Goal: Complete application form

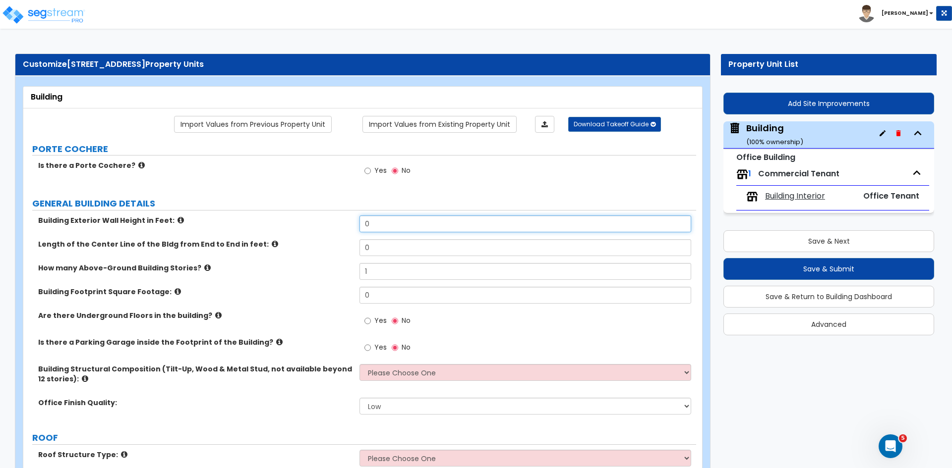
click at [385, 222] on input "0" at bounding box center [524, 224] width 331 height 17
type input "18"
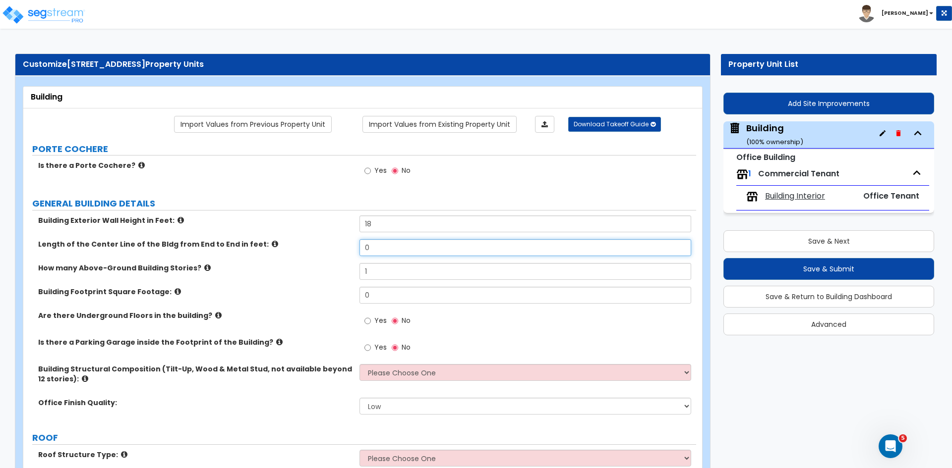
click at [379, 249] on input "0" at bounding box center [524, 247] width 331 height 17
type input "74"
click at [390, 277] on input "1" at bounding box center [524, 271] width 331 height 17
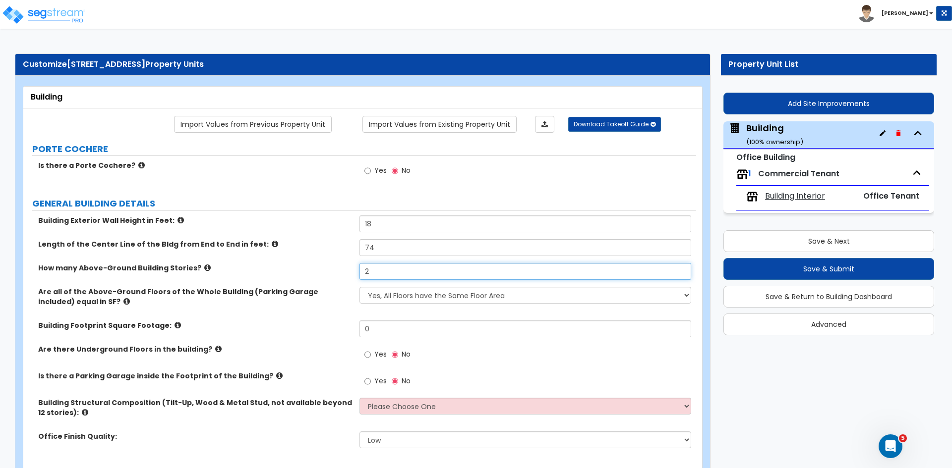
type input "2"
click at [314, 249] on label "Length of the Center Line of the Bldg from End to End in feet:" at bounding box center [195, 244] width 314 height 10
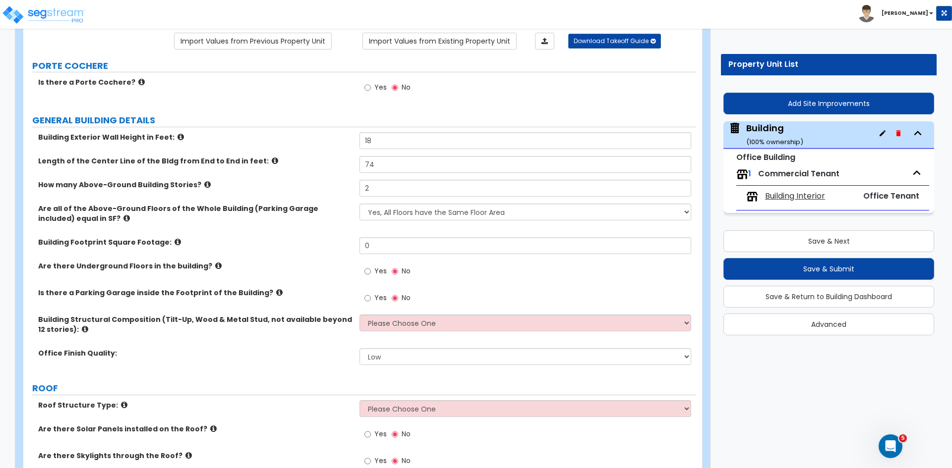
scroll to position [84, 0]
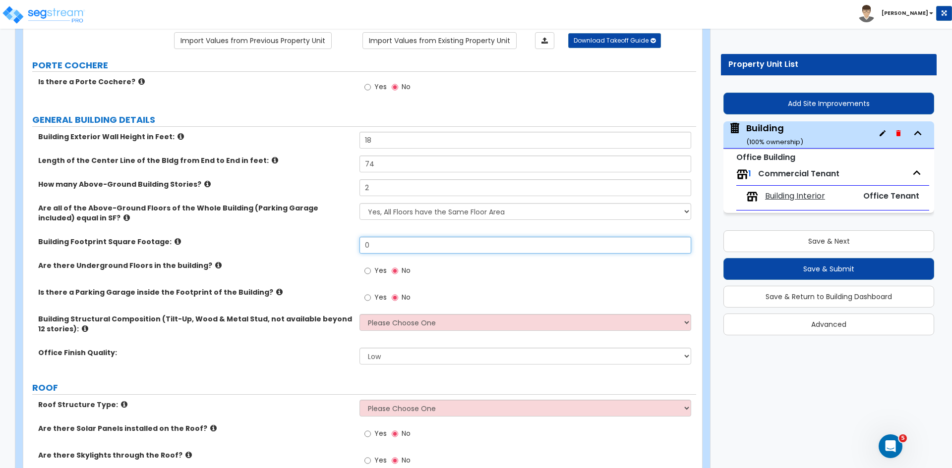
click at [374, 247] on input "0" at bounding box center [524, 245] width 331 height 17
click at [380, 247] on input "text" at bounding box center [524, 245] width 331 height 17
type input "3"
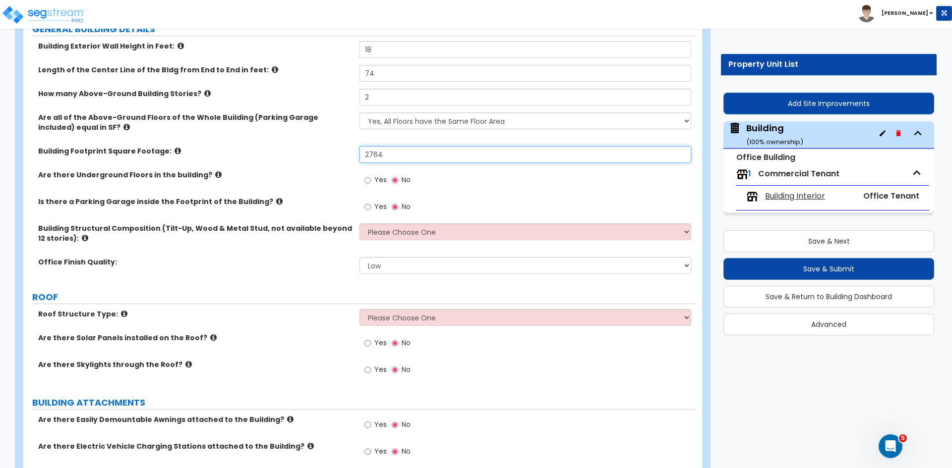
scroll to position [177, 0]
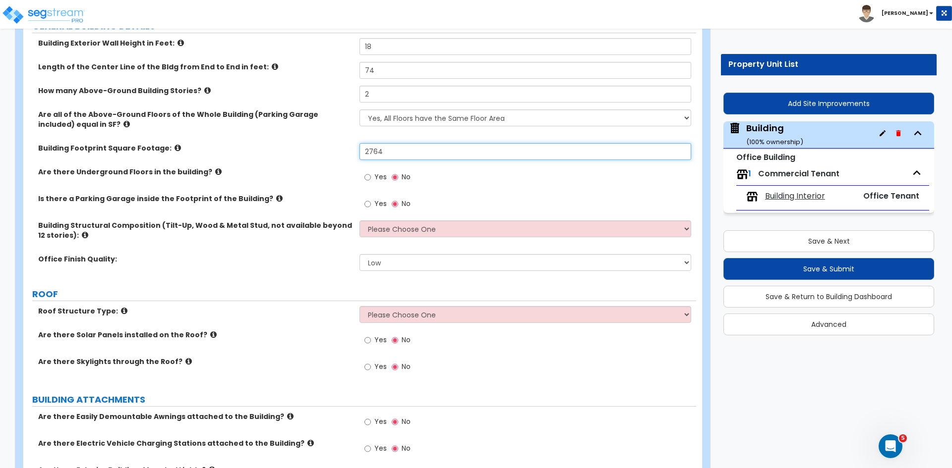
type input "2,764"
